Goal: Task Accomplishment & Management: Use online tool/utility

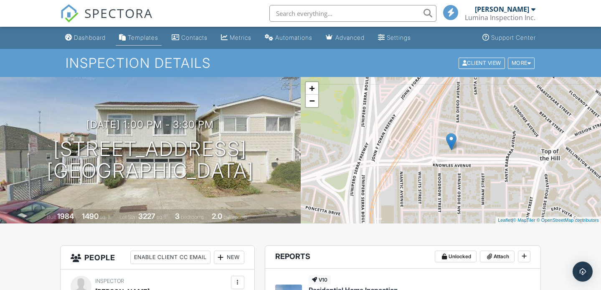
click at [135, 41] on div "Templates" at bounding box center [143, 37] width 31 height 7
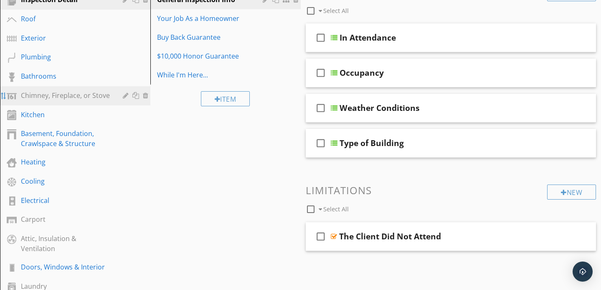
scroll to position [111, 0]
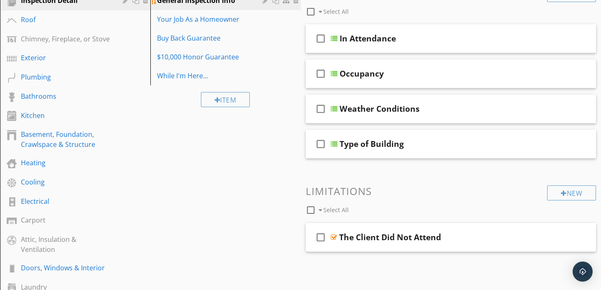
drag, startPoint x: 3, startPoint y: 97, endPoint x: 212, endPoint y: 3, distance: 229.0
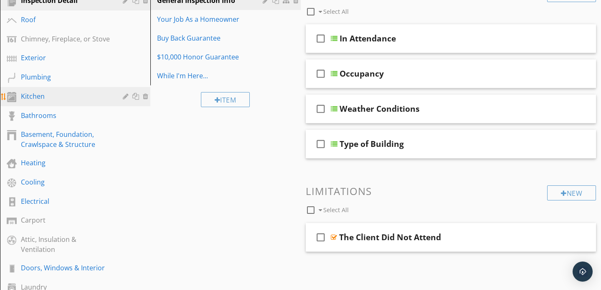
drag, startPoint x: 3, startPoint y: 113, endPoint x: 3, endPoint y: 89, distance: 23.8
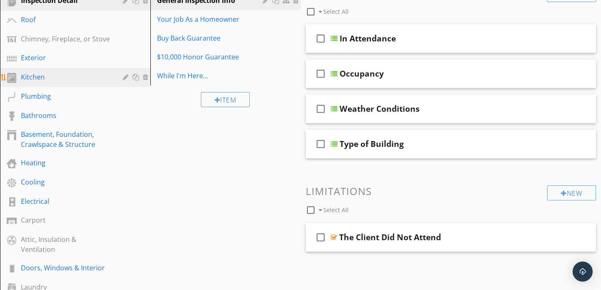
click at [79, 75] on div "Kitchen" at bounding box center [66, 77] width 90 height 10
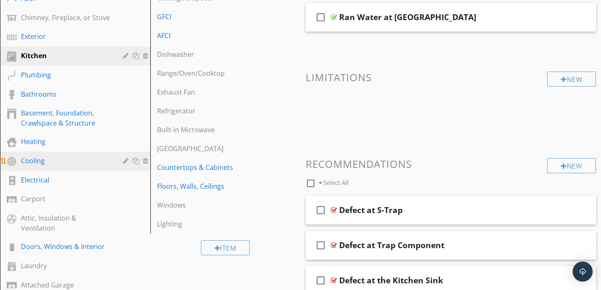
scroll to position [133, 0]
click at [47, 160] on div "Cooling" at bounding box center [66, 160] width 90 height 10
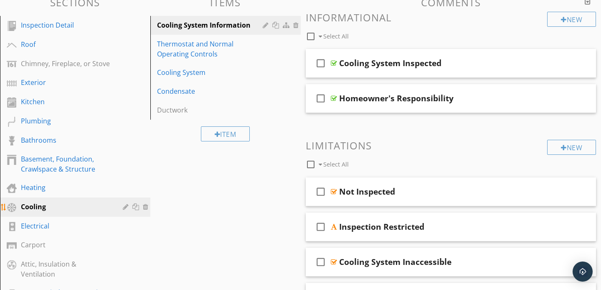
scroll to position [88, 0]
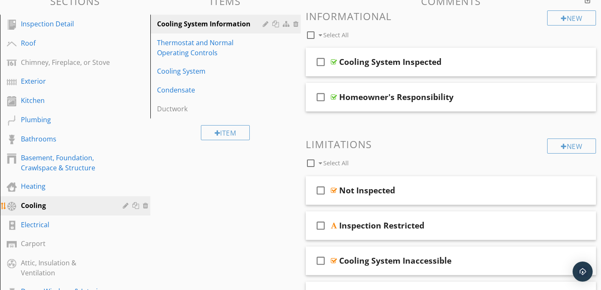
click at [126, 205] on div at bounding box center [127, 205] width 8 height 7
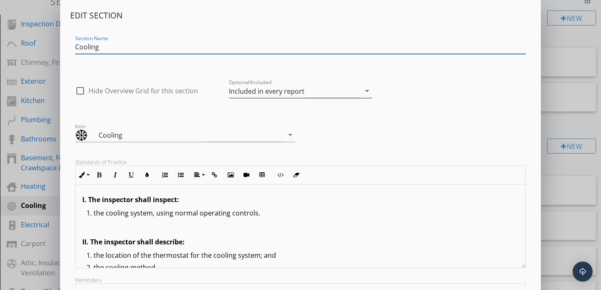
click at [304, 89] on div "Included in every report" at bounding box center [295, 91] width 132 height 14
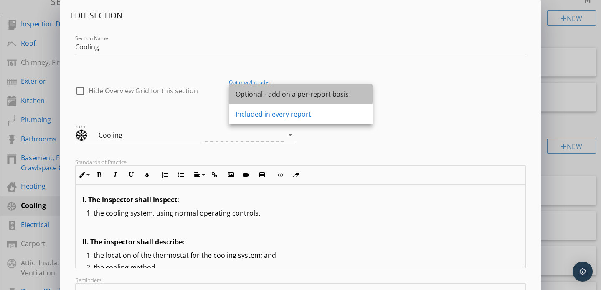
click at [291, 93] on div "Optional - add on a per-report basis" at bounding box center [301, 94] width 130 height 10
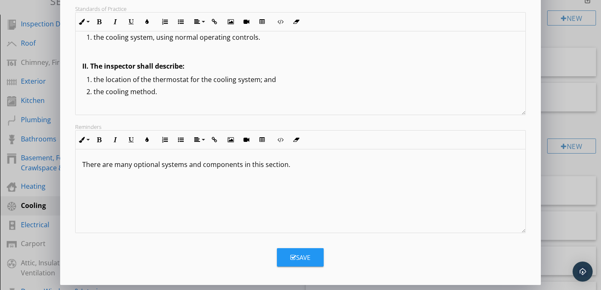
scroll to position [84, 0]
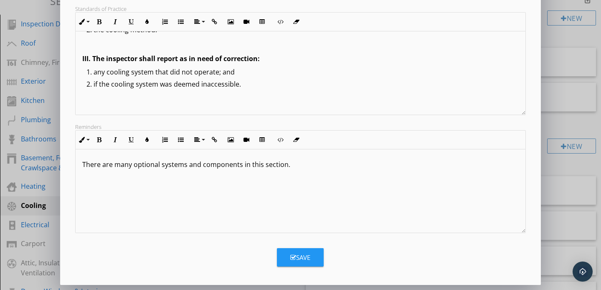
click at [299, 257] on div "Save" at bounding box center [300, 257] width 20 height 10
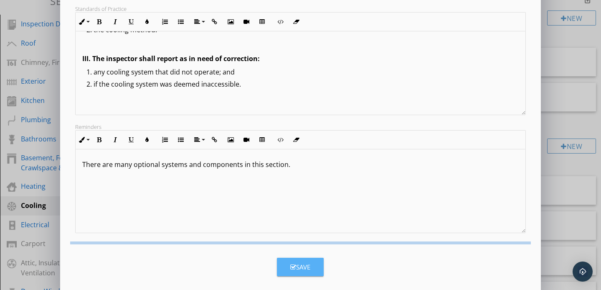
scroll to position [62, 0]
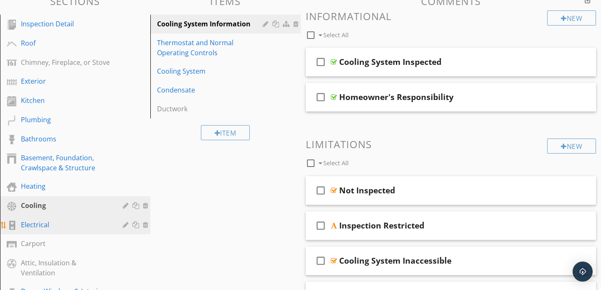
click at [92, 225] on div "Electrical" at bounding box center [66, 224] width 90 height 10
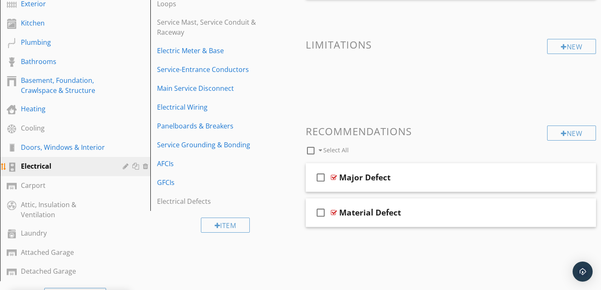
scroll to position [166, 0]
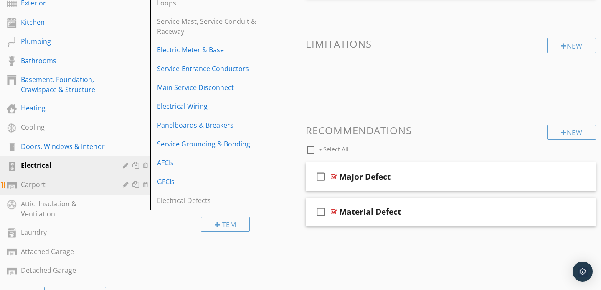
click at [59, 184] on div "Carport" at bounding box center [66, 184] width 90 height 10
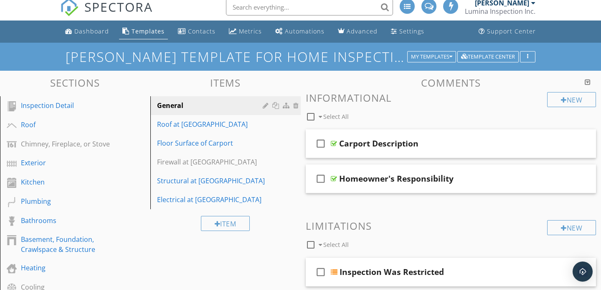
scroll to position [0, 0]
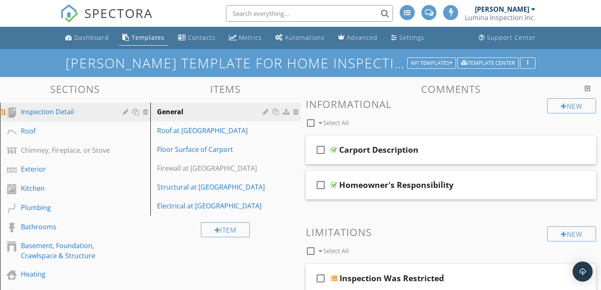
click at [75, 117] on div "Inspection Detail" at bounding box center [81, 112] width 121 height 11
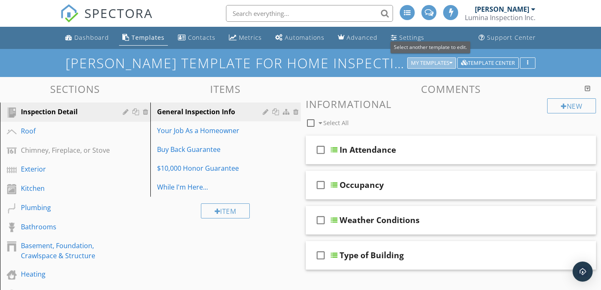
click at [423, 60] on div "My Templates" at bounding box center [431, 63] width 41 height 6
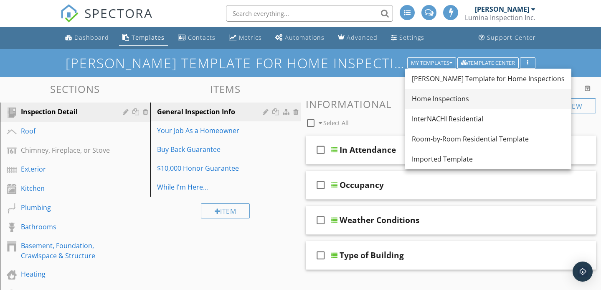
click at [443, 100] on div "Home Inspections" at bounding box center [488, 99] width 153 height 10
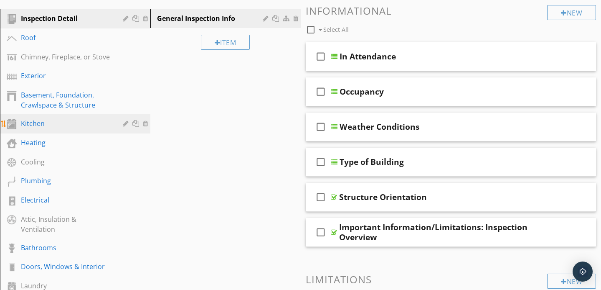
scroll to position [66, 0]
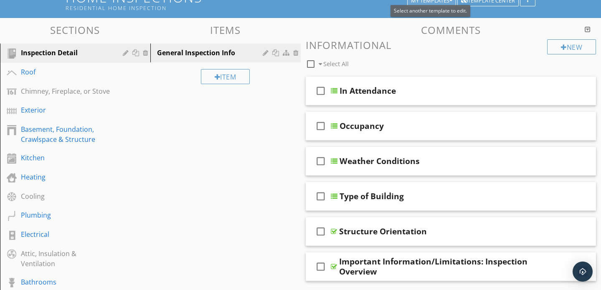
click at [428, 4] on div "My Templates" at bounding box center [431, 1] width 41 height 6
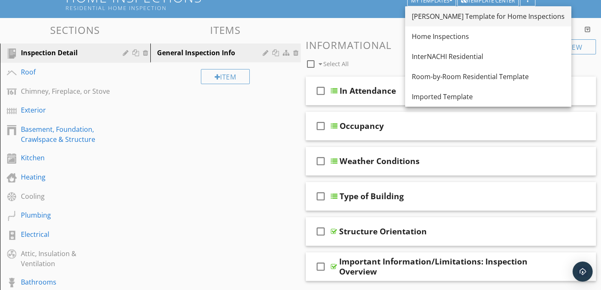
click at [447, 20] on div "[PERSON_NAME] Template for Home Inspections" at bounding box center [488, 16] width 153 height 10
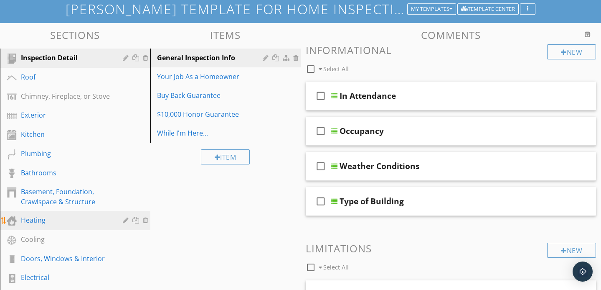
scroll to position [0, 0]
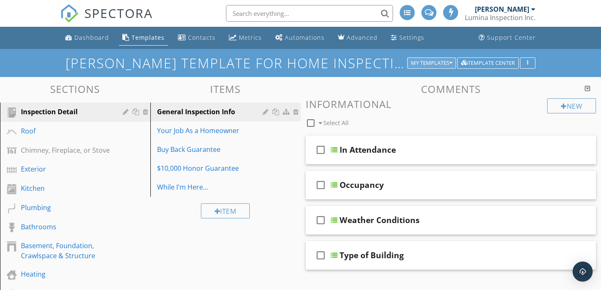
click at [424, 64] on div "My Templates" at bounding box center [431, 63] width 41 height 6
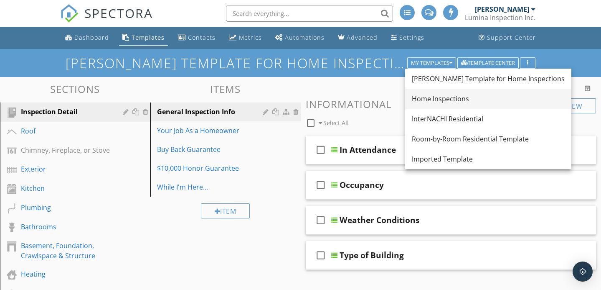
click at [434, 99] on div "Home Inspections" at bounding box center [488, 99] width 153 height 10
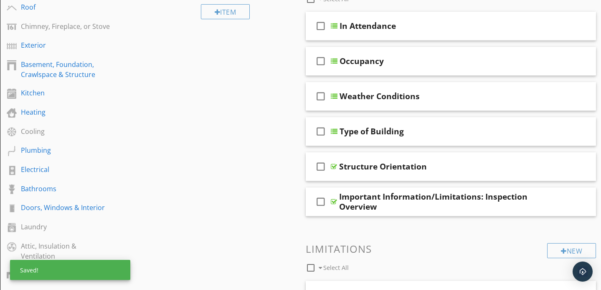
scroll to position [130, 0]
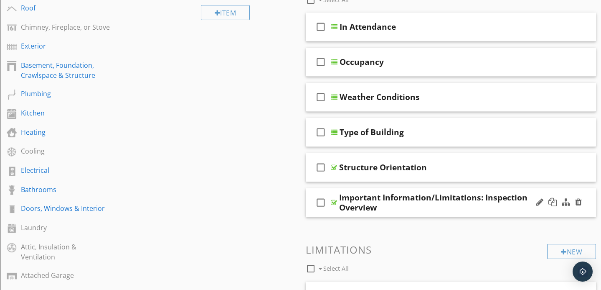
click at [434, 208] on div "Important Information/Limitations: Inspection Overview" at bounding box center [442, 202] width 206 height 20
click at [476, 191] on div "check_box_outline_blank Important Information/Limitations: Inspection Overview" at bounding box center [451, 202] width 291 height 29
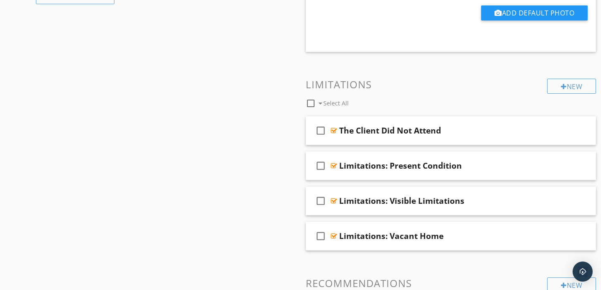
scroll to position [546, 0]
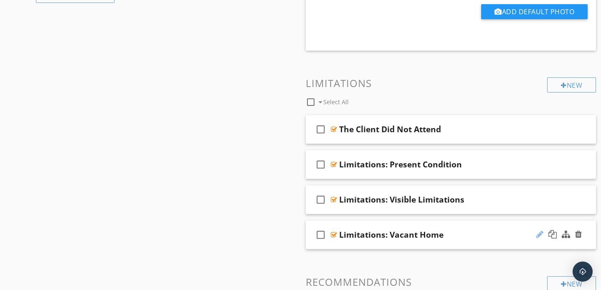
click at [541, 234] on div at bounding box center [540, 234] width 7 height 8
click at [540, 234] on div at bounding box center [540, 234] width 7 height 8
click at [528, 221] on div "check_box_outline_blank Limitations: Vacant Home" at bounding box center [451, 234] width 291 height 29
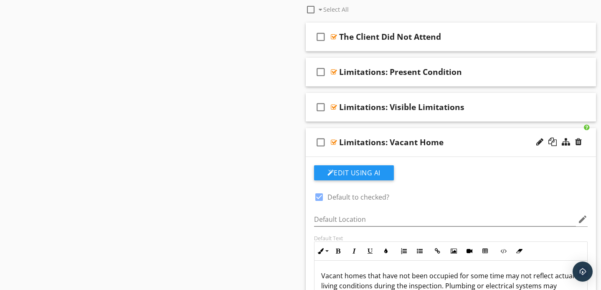
scroll to position [640, 0]
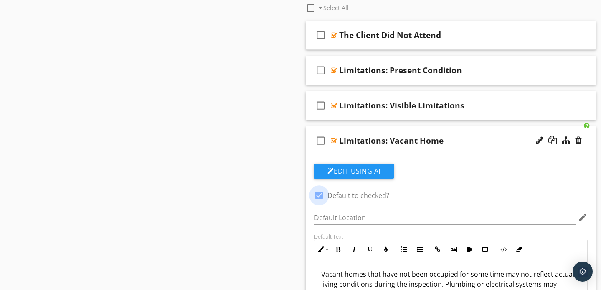
click at [321, 197] on div at bounding box center [319, 195] width 14 height 14
checkbox input "false"
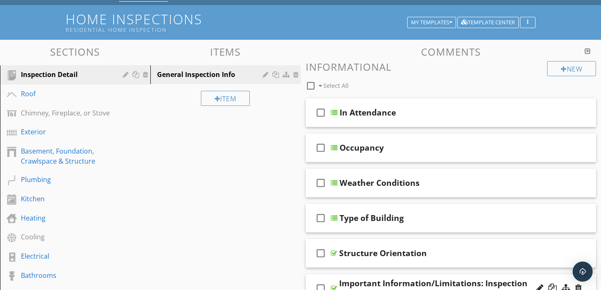
scroll to position [0, 0]
